Goal: Obtain resource: Obtain resource

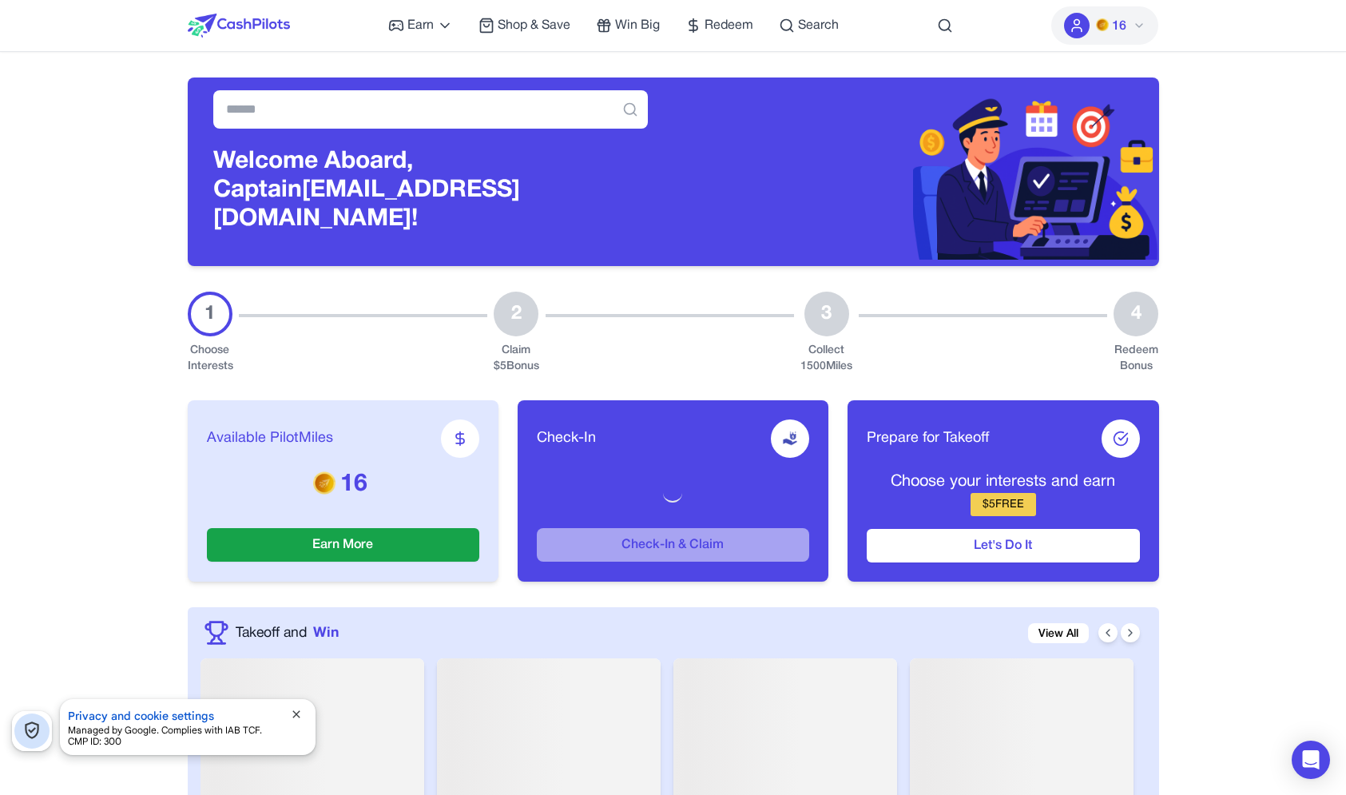
click at [294, 717] on span "close" at bounding box center [296, 714] width 13 height 13
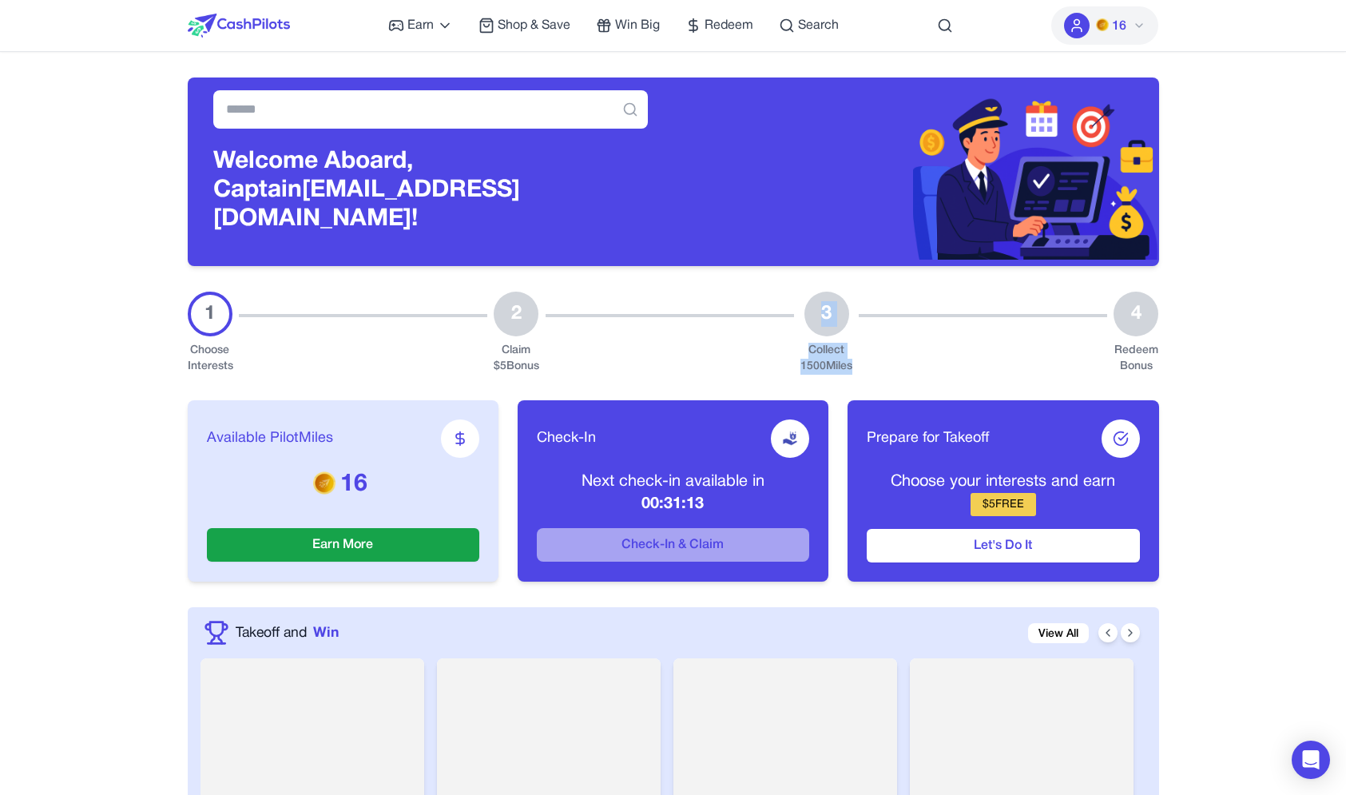
drag, startPoint x: 831, startPoint y: 293, endPoint x: 959, endPoint y: 342, distance: 136.8
click at [962, 345] on div "1 Choose Interests 2 Claim $ 5 Bonus 3 Collect 1500 Miles 4 Redeem Bonus" at bounding box center [673, 333] width 971 height 83
click at [959, 342] on div at bounding box center [983, 333] width 248 height 83
drag, startPoint x: 959, startPoint y: 342, endPoint x: 852, endPoint y: 284, distance: 121.5
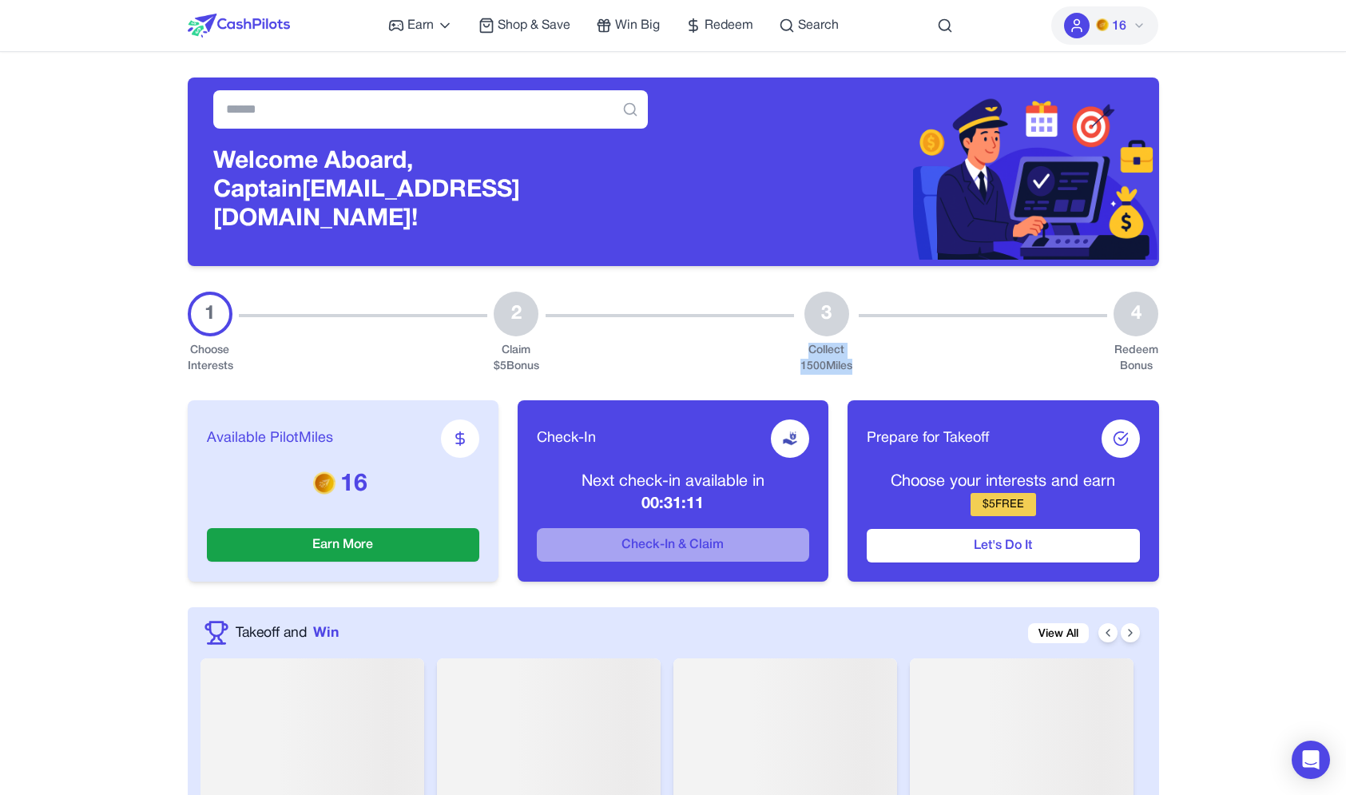
click at [852, 292] on div "1 Choose Interests 2 Claim $ 5 Bonus 3 Collect 1500 Miles 4 Redeem Bonus" at bounding box center [673, 333] width 971 height 83
click at [835, 301] on div "3" at bounding box center [826, 314] width 45 height 45
drag, startPoint x: 835, startPoint y: 301, endPoint x: 850, endPoint y: 352, distance: 53.1
click at [850, 352] on div "3 Collect 1500 Miles" at bounding box center [826, 333] width 52 height 83
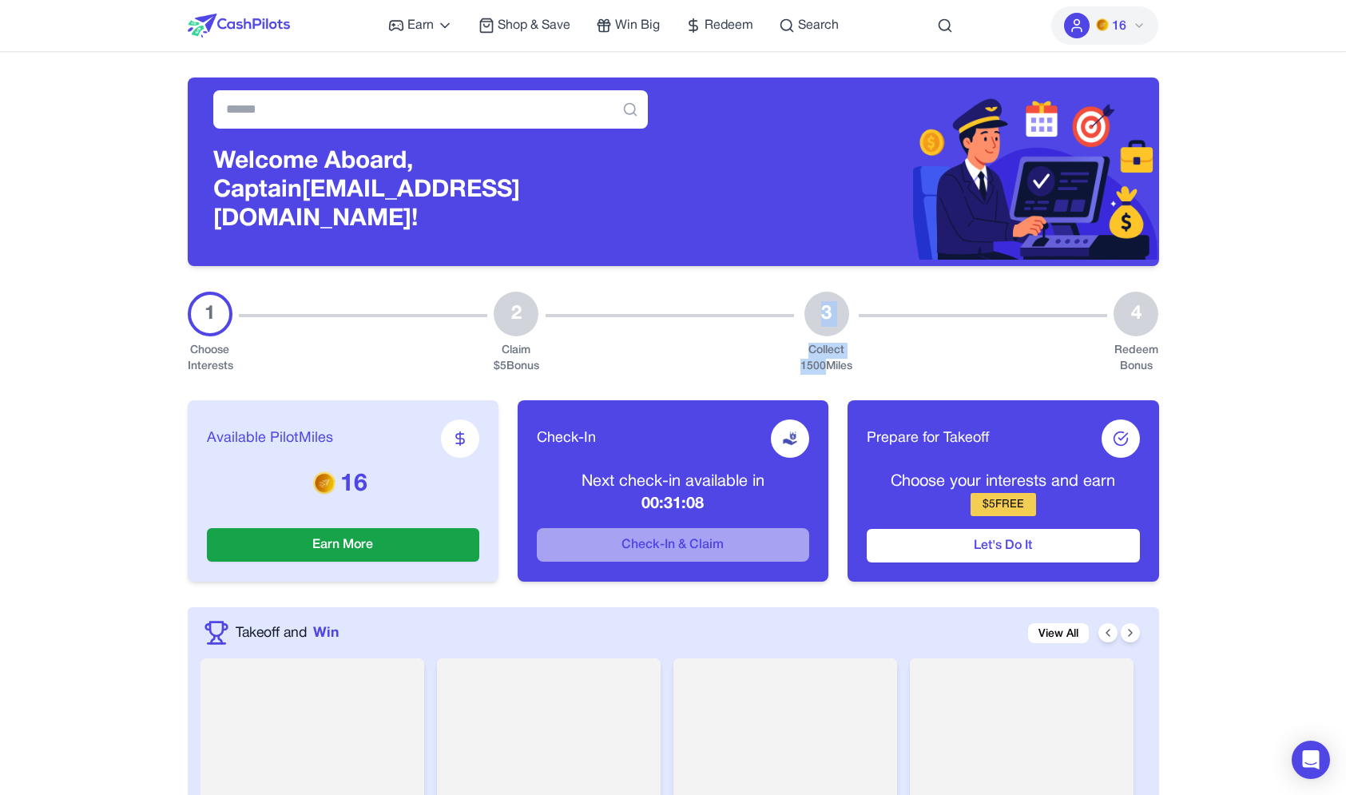
click at [850, 352] on div "Collect 1500 Miles" at bounding box center [826, 359] width 52 height 32
drag, startPoint x: 850, startPoint y: 352, endPoint x: 819, endPoint y: 312, distance: 50.6
click at [819, 312] on div "3 Collect 1500 Miles" at bounding box center [826, 333] width 52 height 83
click at [819, 312] on div "3" at bounding box center [826, 314] width 45 height 45
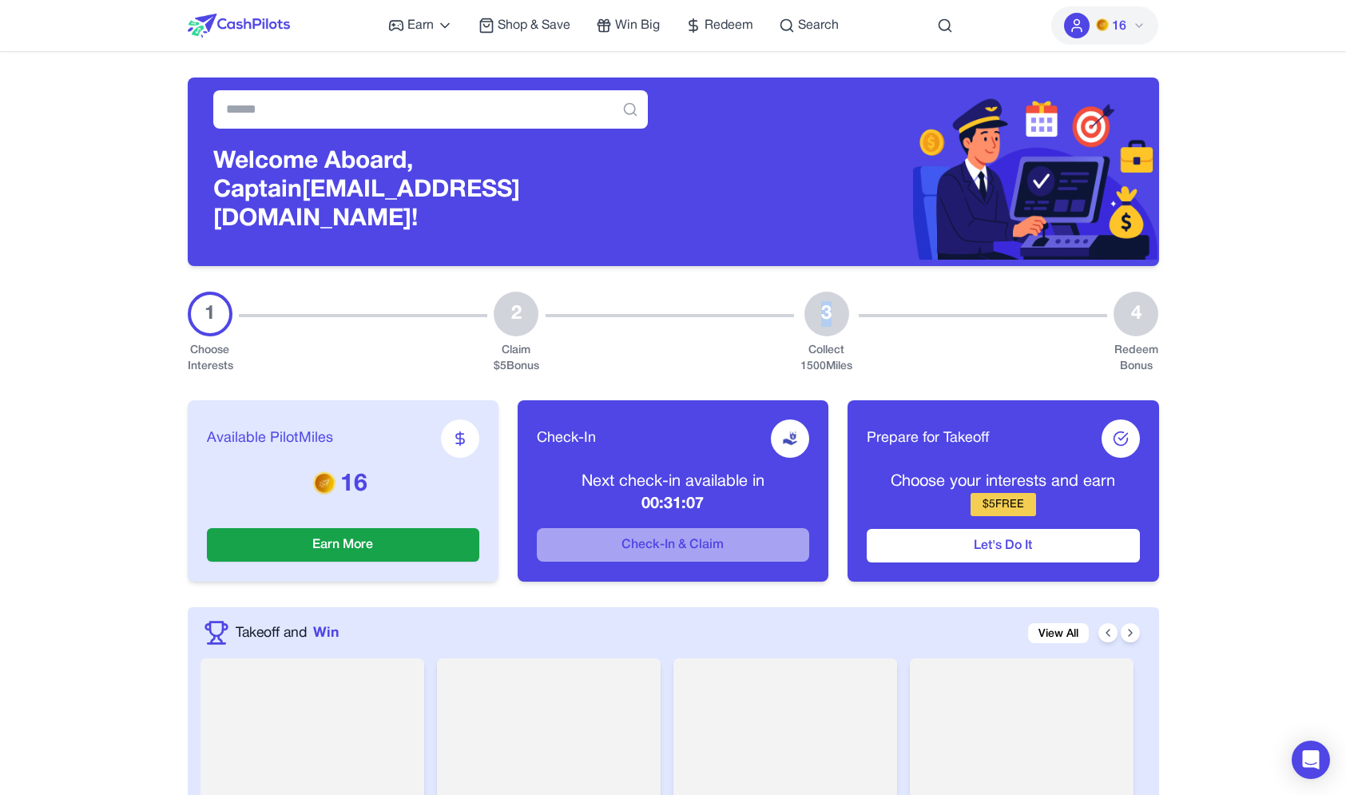
click at [819, 312] on div "3" at bounding box center [826, 314] width 45 height 45
drag, startPoint x: 819, startPoint y: 312, endPoint x: 853, endPoint y: 348, distance: 49.7
click at [852, 348] on div "3 Collect 1500 Miles" at bounding box center [826, 333] width 52 height 83
click at [852, 348] on div "Collect 1500 Miles" at bounding box center [826, 359] width 52 height 32
drag, startPoint x: 853, startPoint y: 348, endPoint x: 810, endPoint y: 301, distance: 63.9
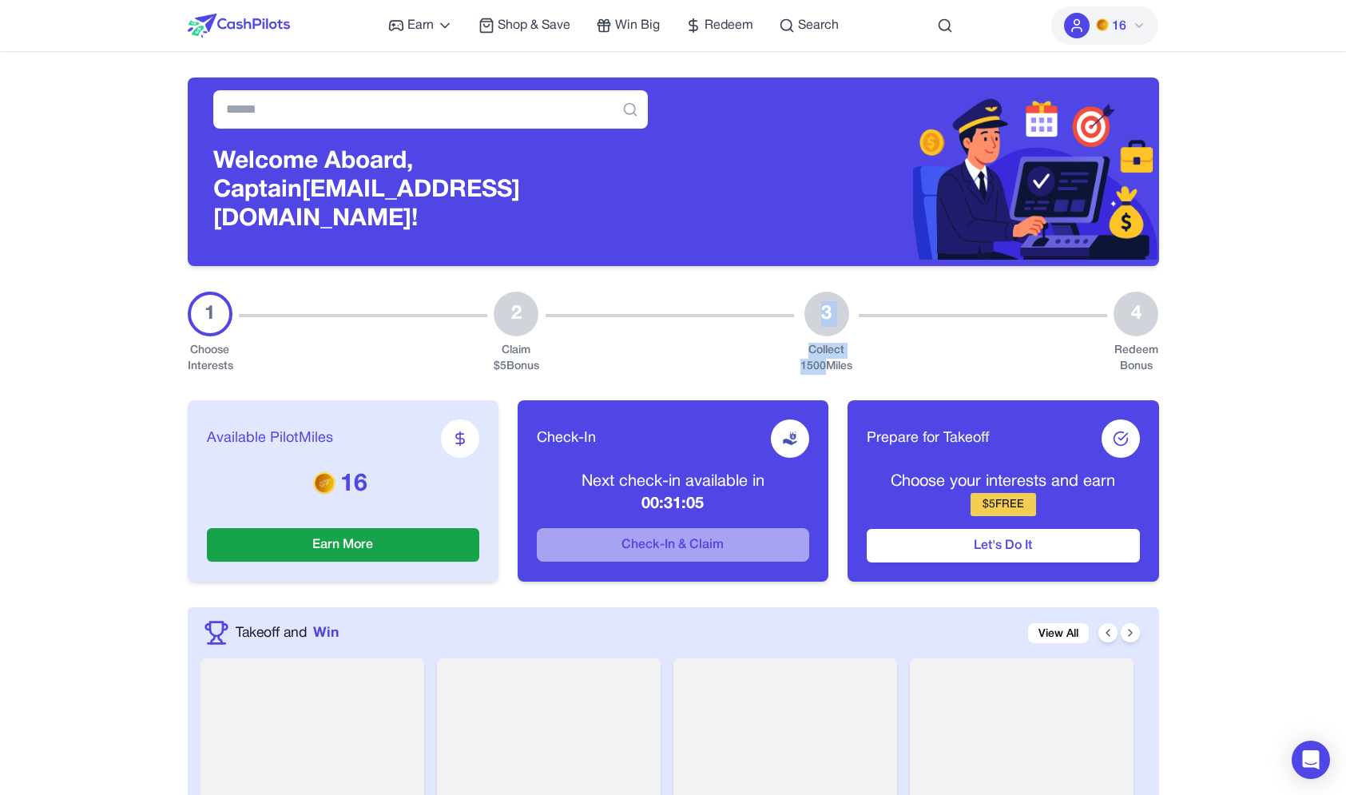
click at [810, 301] on div "3 Collect 1500 Miles" at bounding box center [826, 333] width 52 height 83
click at [810, 301] on div "3" at bounding box center [826, 314] width 45 height 45
drag, startPoint x: 810, startPoint y: 301, endPoint x: 851, endPoint y: 347, distance: 61.7
click at [852, 348] on div "3 Collect 1500 Miles" at bounding box center [826, 333] width 52 height 83
click at [851, 347] on div "Collect 1500 Miles" at bounding box center [826, 359] width 52 height 32
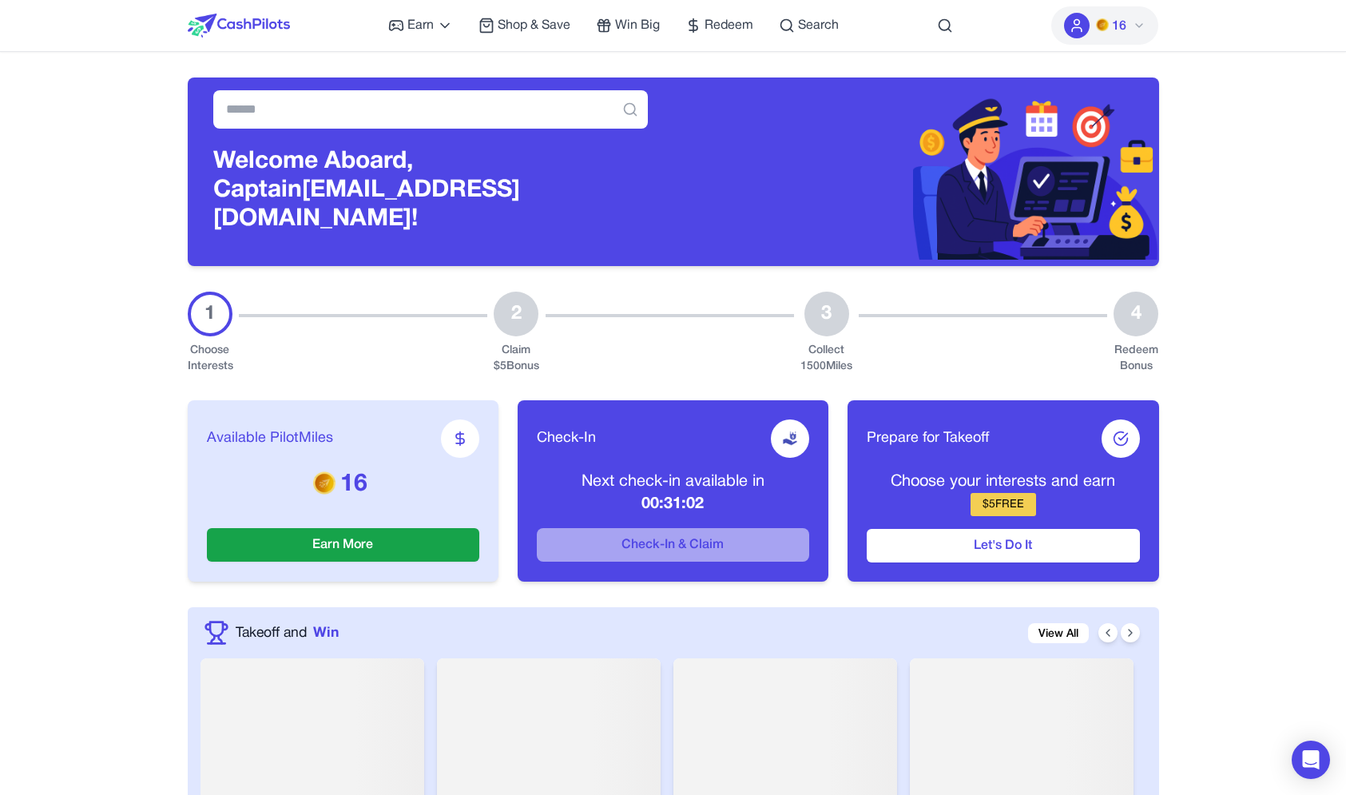
click at [851, 347] on div "Collect 1500 Miles" at bounding box center [826, 359] width 52 height 32
drag, startPoint x: 851, startPoint y: 347, endPoint x: 833, endPoint y: 312, distance: 39.3
click at [833, 312] on div "3 Collect 1500 Miles" at bounding box center [826, 333] width 52 height 83
click at [833, 312] on div "3" at bounding box center [826, 314] width 45 height 45
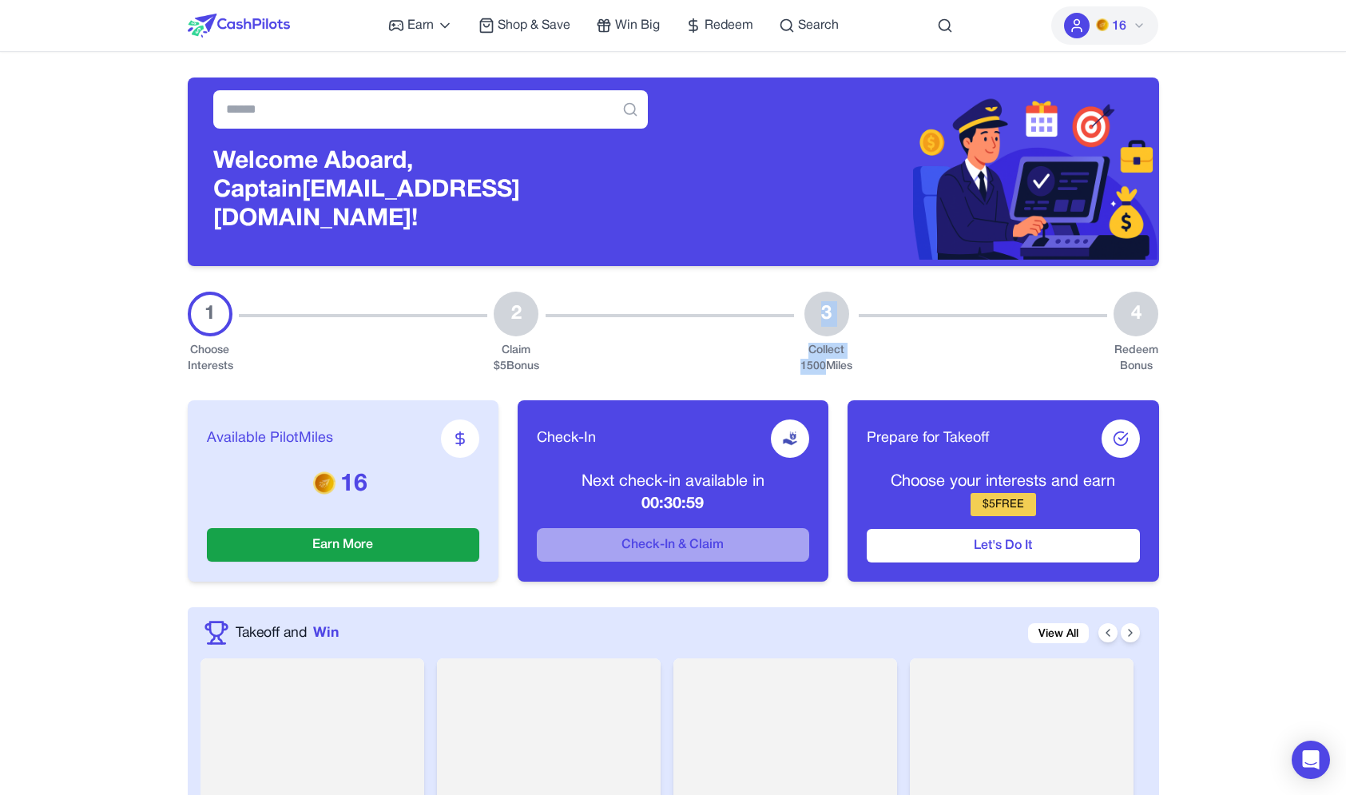
drag, startPoint x: 833, startPoint y: 312, endPoint x: 844, endPoint y: 358, distance: 46.9
click at [844, 358] on div "3 Collect 1500 Miles" at bounding box center [826, 333] width 52 height 83
click at [844, 358] on div "Collect 1500 Miles" at bounding box center [826, 359] width 52 height 32
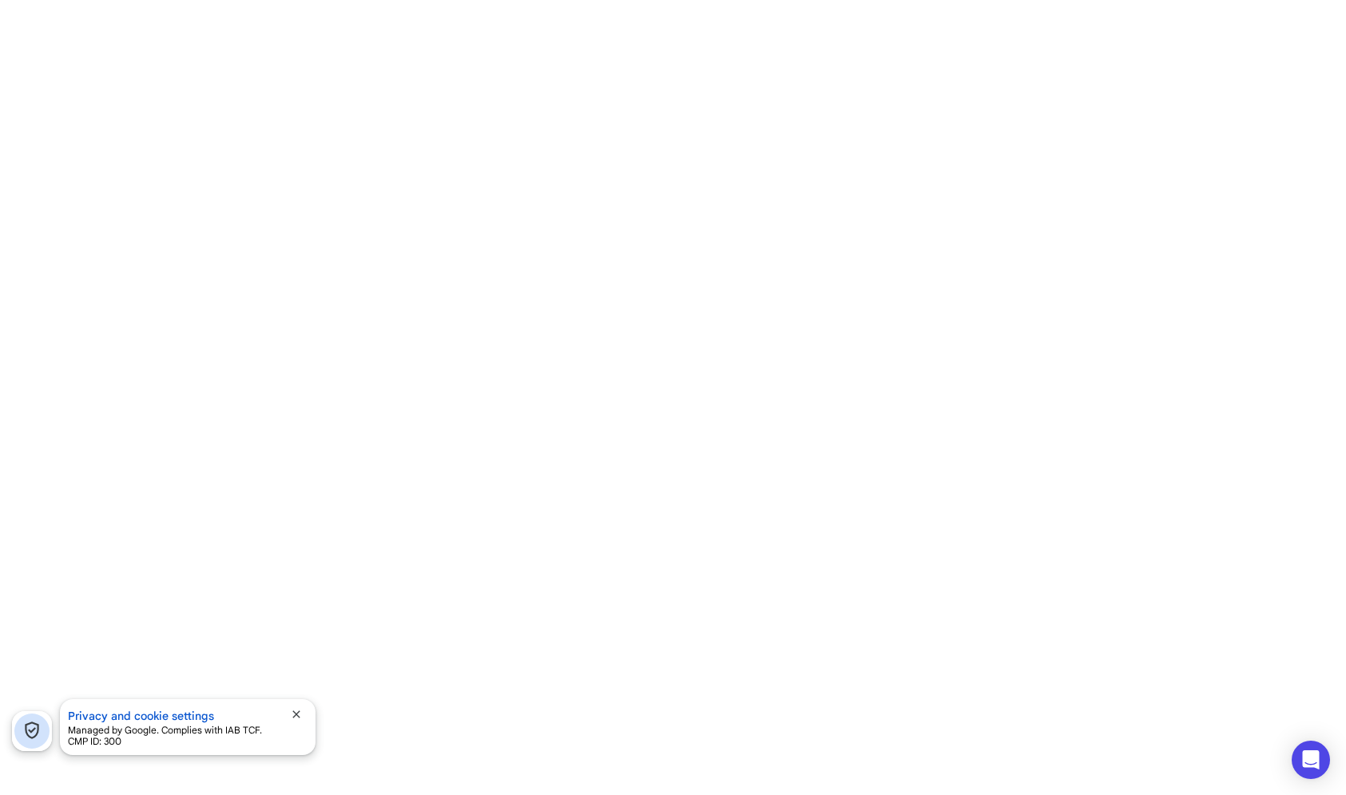
click at [299, 710] on span "close" at bounding box center [296, 714] width 13 height 13
